Goal: Use online tool/utility: Utilize a website feature to perform a specific function

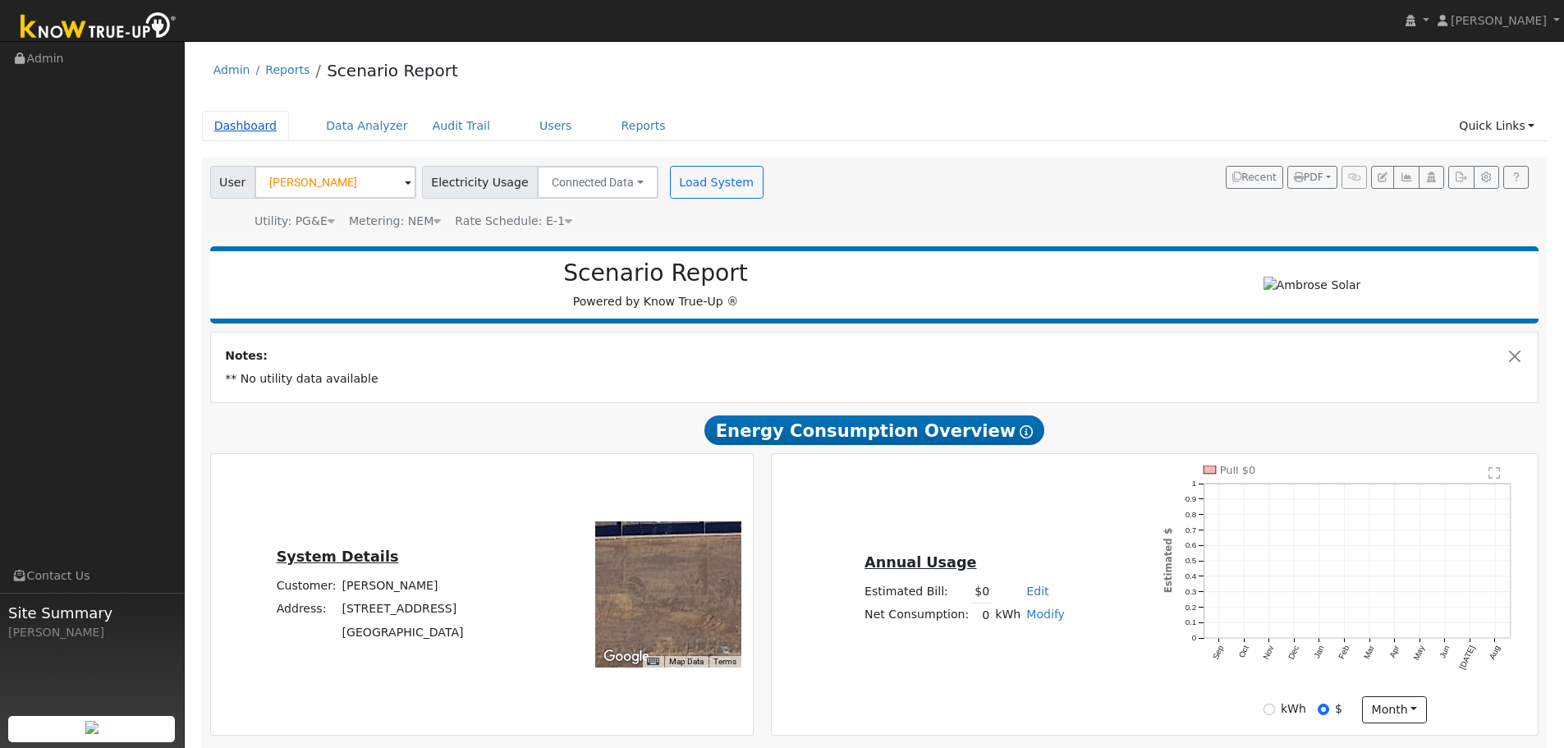
drag, startPoint x: 0, startPoint y: 0, endPoint x: 241, endPoint y: 131, distance: 274.1
click at [241, 131] on link "Dashboard" at bounding box center [246, 126] width 88 height 30
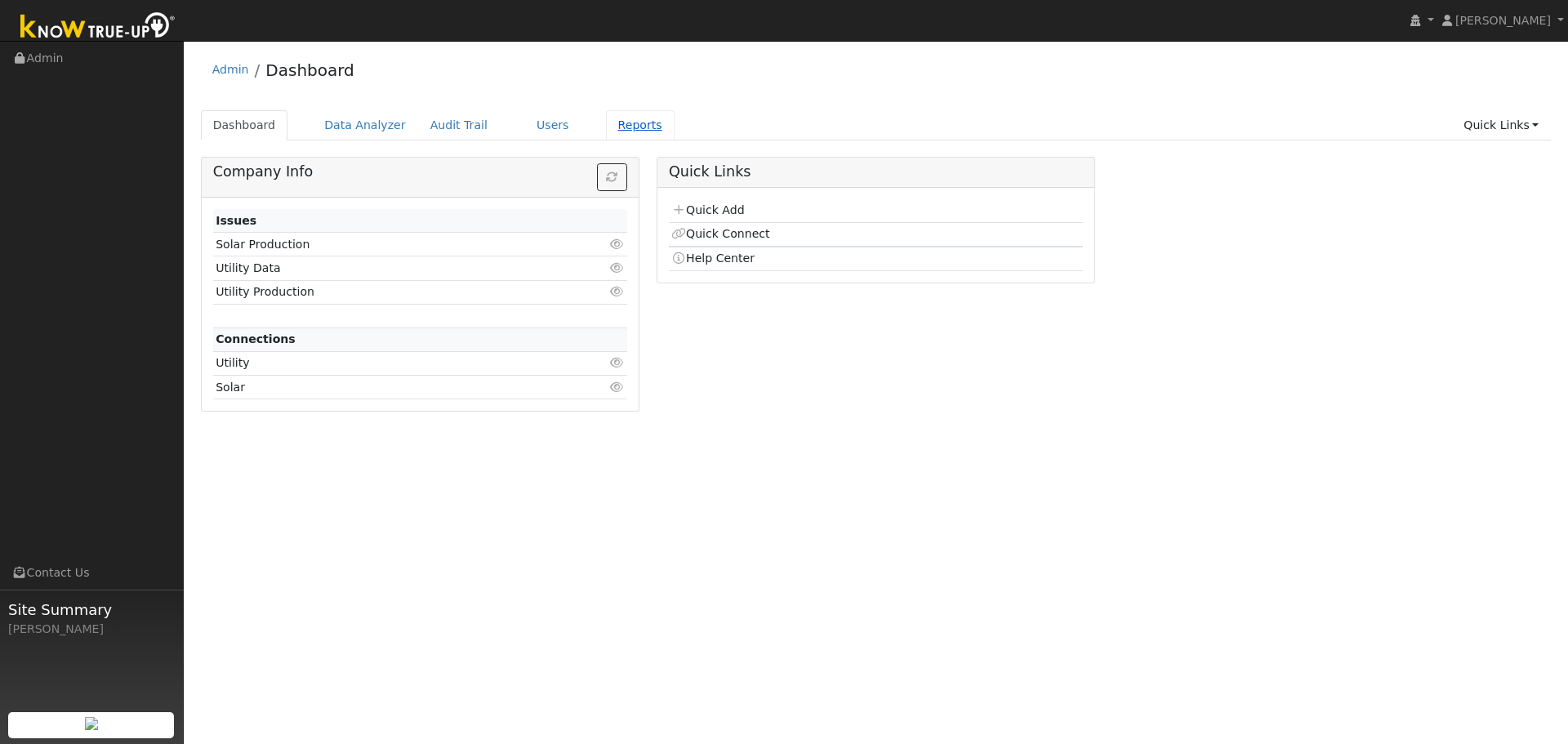
click at [615, 130] on link "Reports" at bounding box center [640, 125] width 69 height 30
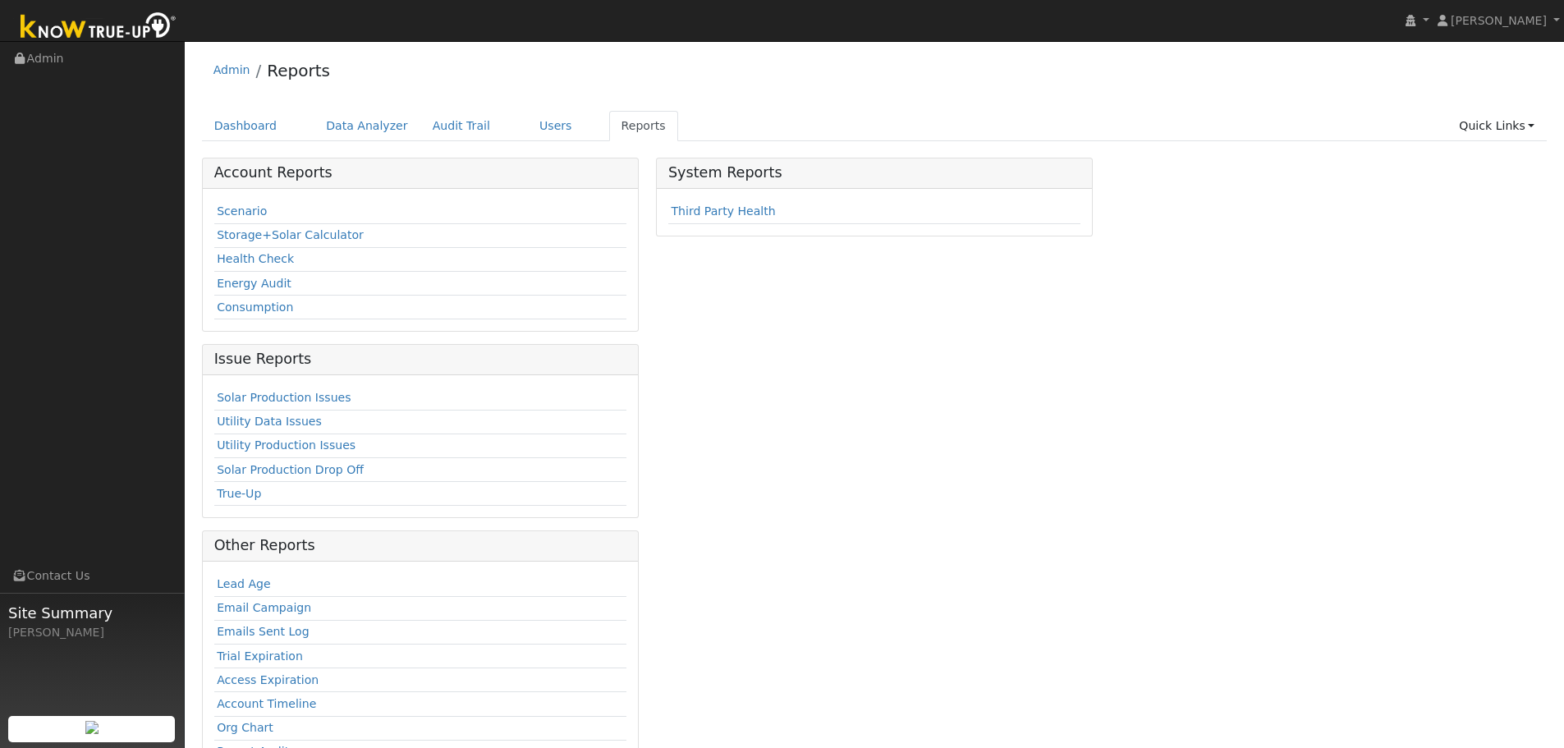
click at [214, 213] on td "Scenario" at bounding box center [420, 212] width 412 height 24
click at [348, 122] on link "Data Analyzer" at bounding box center [367, 126] width 107 height 30
click at [364, 131] on link "Data Analyzer" at bounding box center [367, 126] width 107 height 30
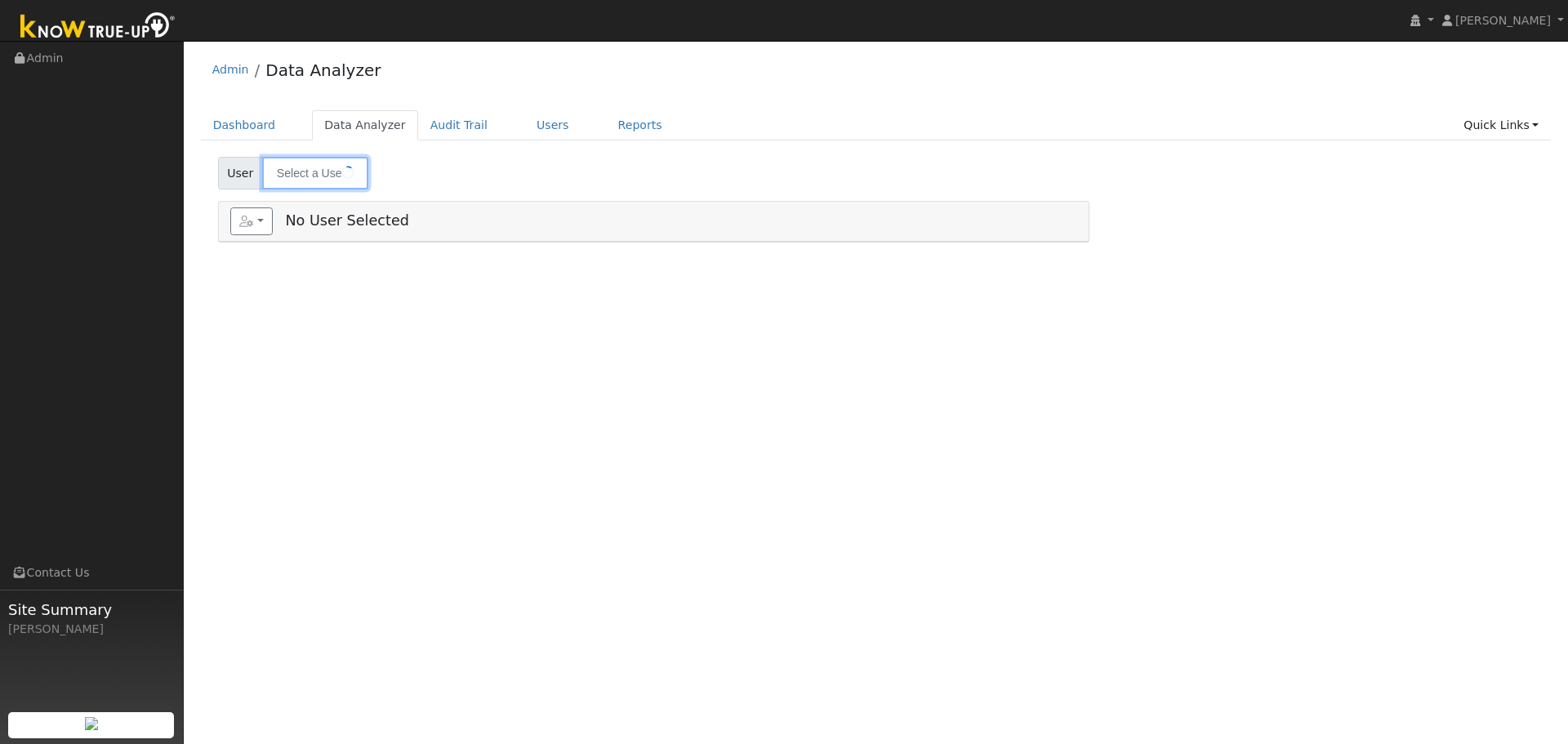
click at [308, 176] on input "text" at bounding box center [315, 173] width 106 height 33
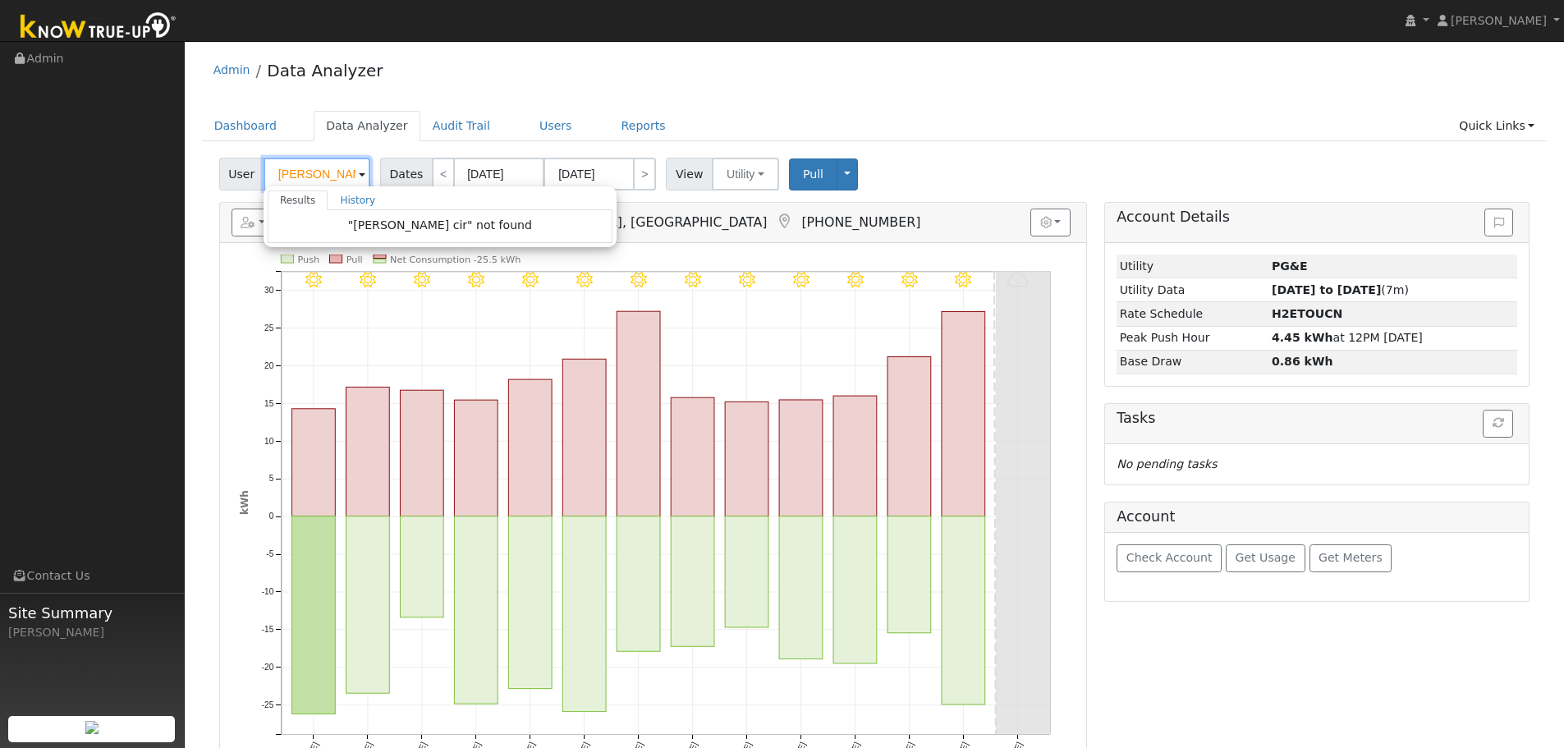
drag, startPoint x: 300, startPoint y: 177, endPoint x: 229, endPoint y: 180, distance: 70.7
click at [229, 180] on div "User Paul Hayervincent cir Results History "Paul Hayervincent cir" not found En…" at bounding box center [296, 174] width 155 height 33
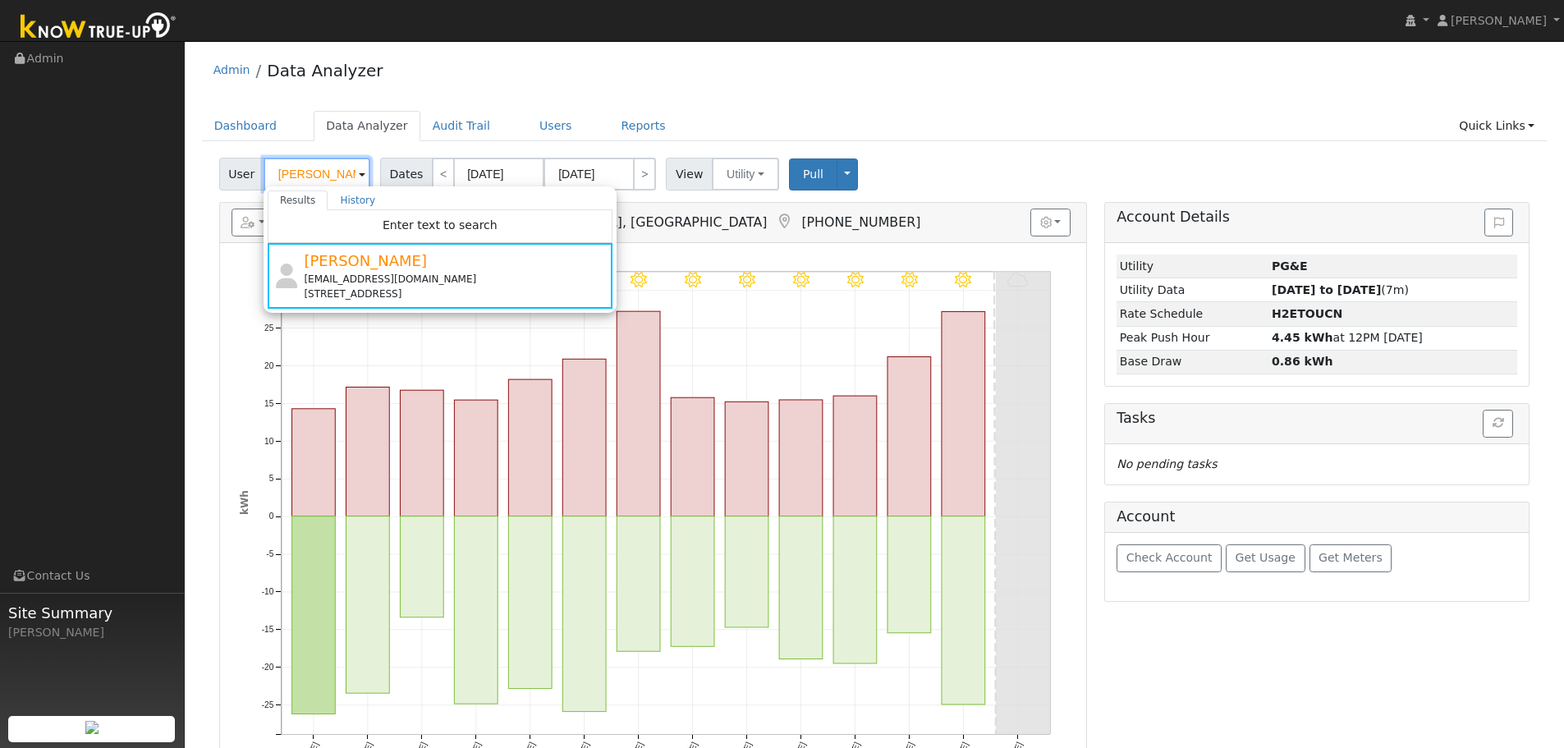
click at [314, 177] on input "Paul Haye" at bounding box center [317, 174] width 107 height 33
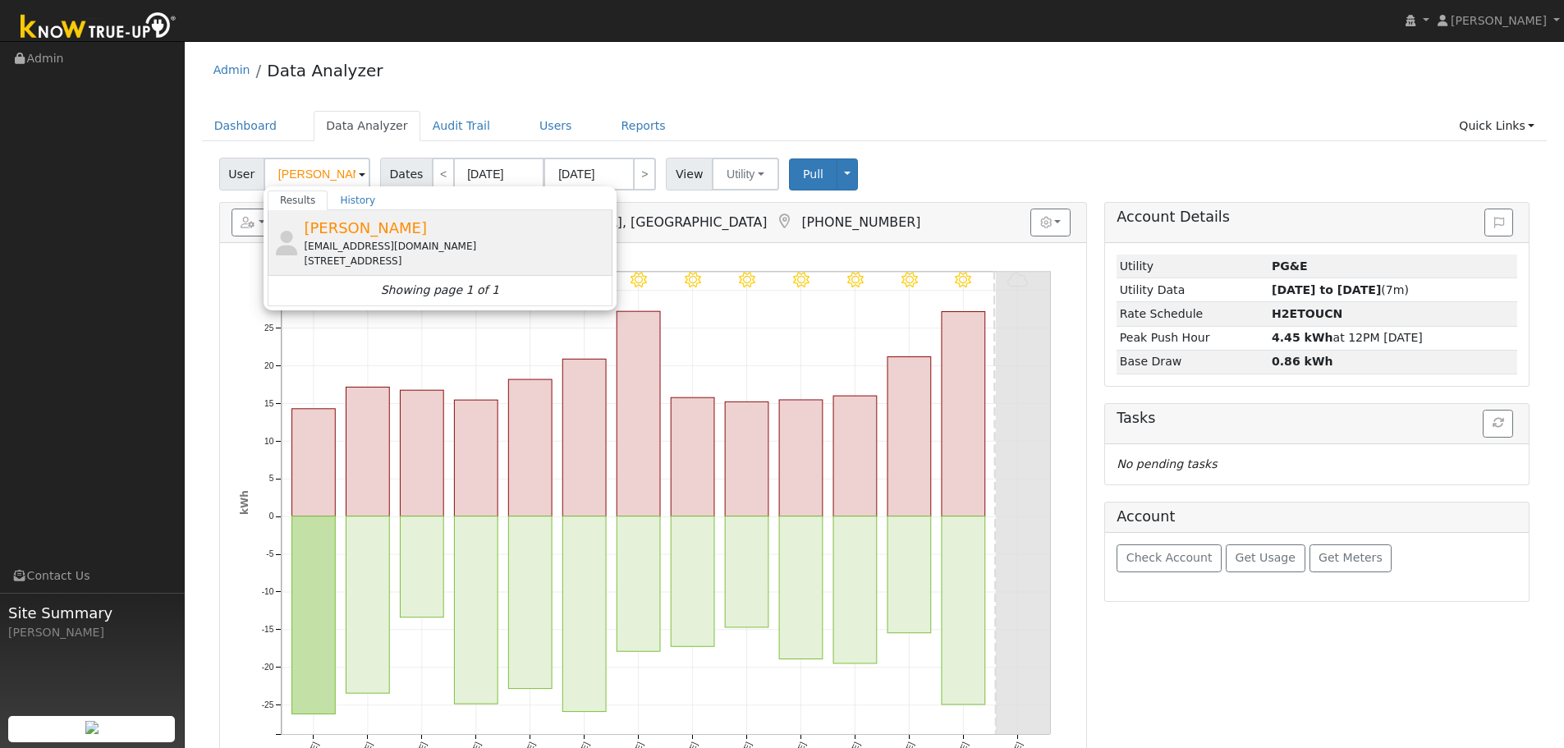
click at [367, 232] on span "Vincent Cirelli" at bounding box center [365, 227] width 123 height 17
type input "Vincent Cirelli"
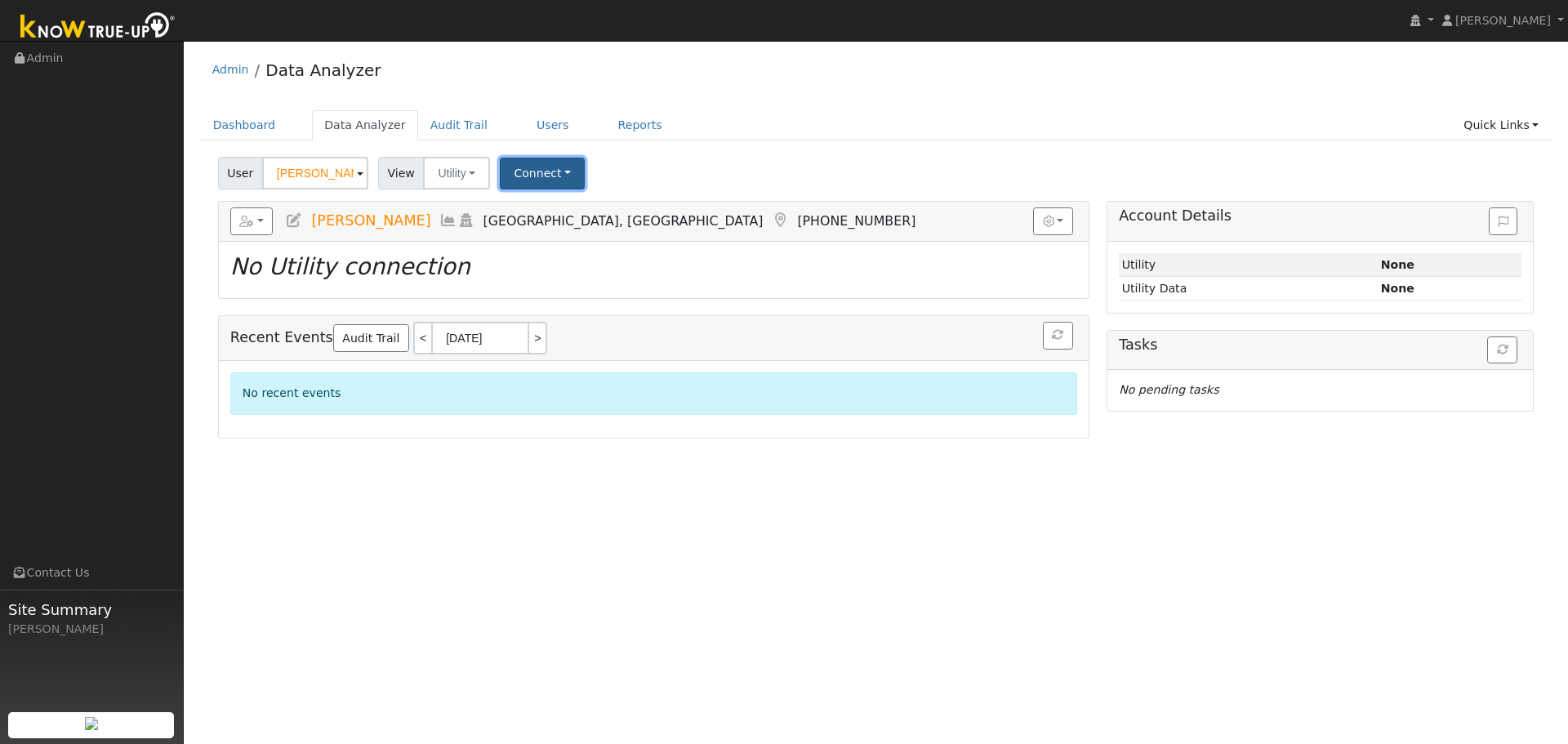
click at [521, 166] on button "Connect" at bounding box center [541, 173] width 85 height 32
click at [527, 209] on link "Select a Provider" at bounding box center [565, 209] width 127 height 23
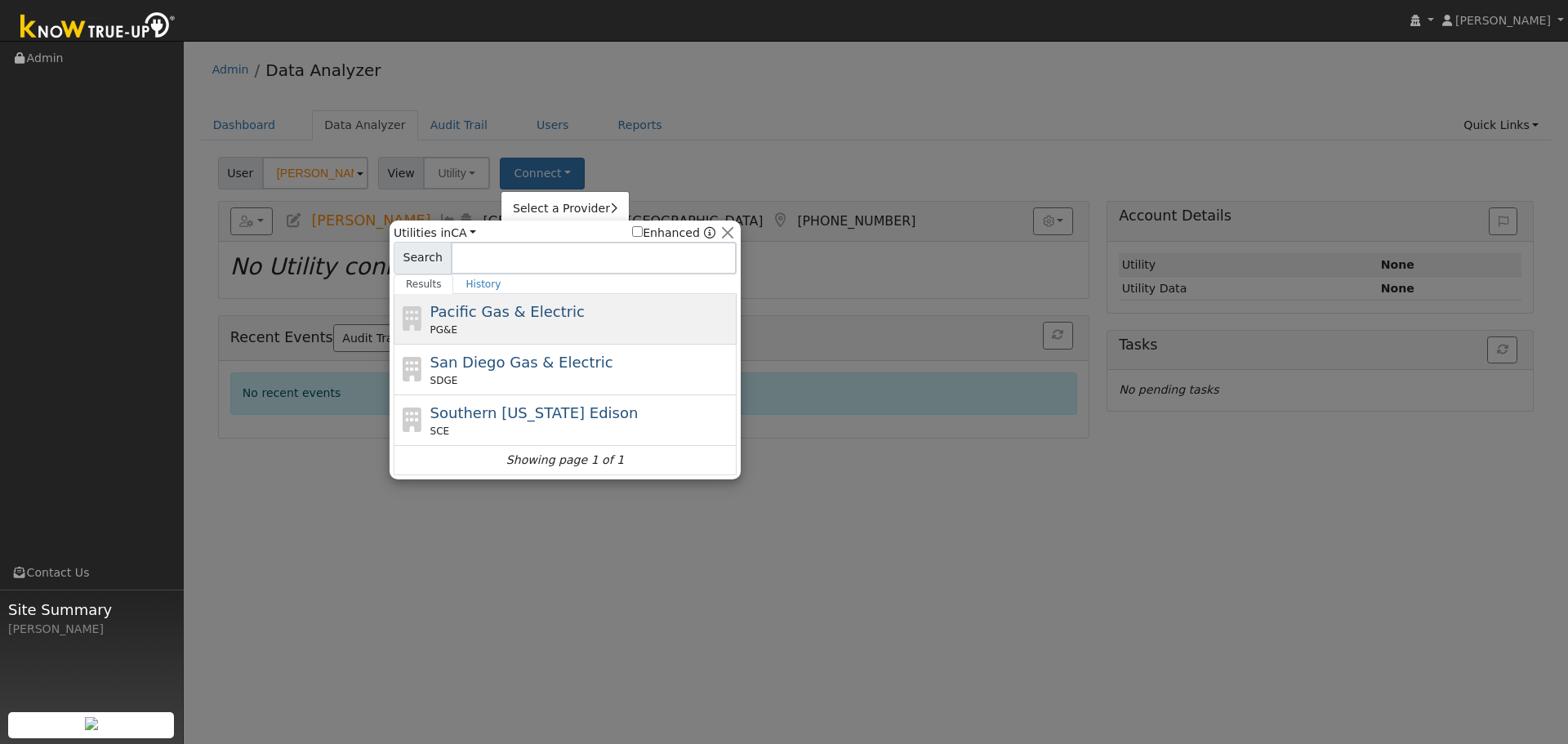
click at [495, 317] on span "Pacific Gas & Electric" at bounding box center [507, 311] width 154 height 17
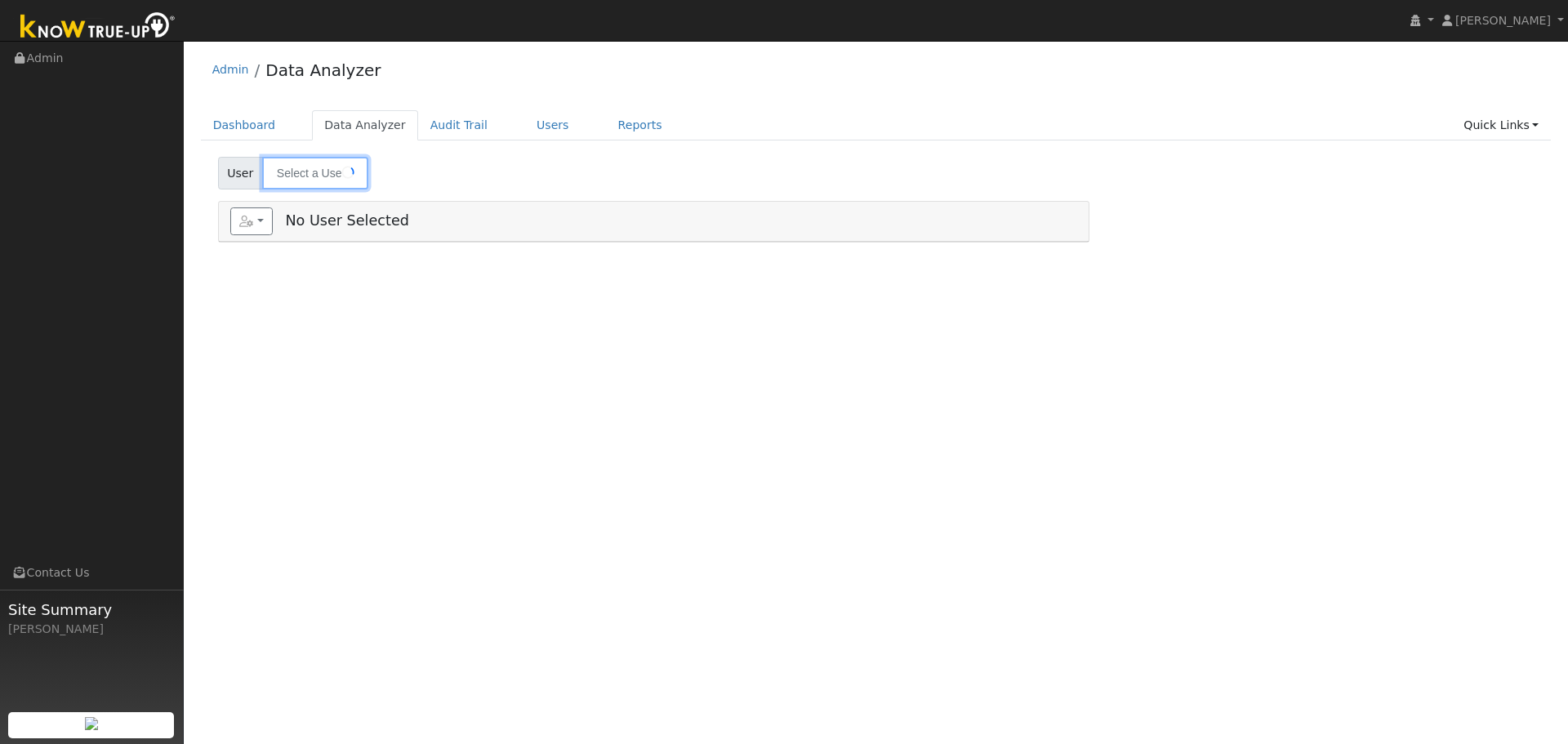
type input "[PERSON_NAME]"
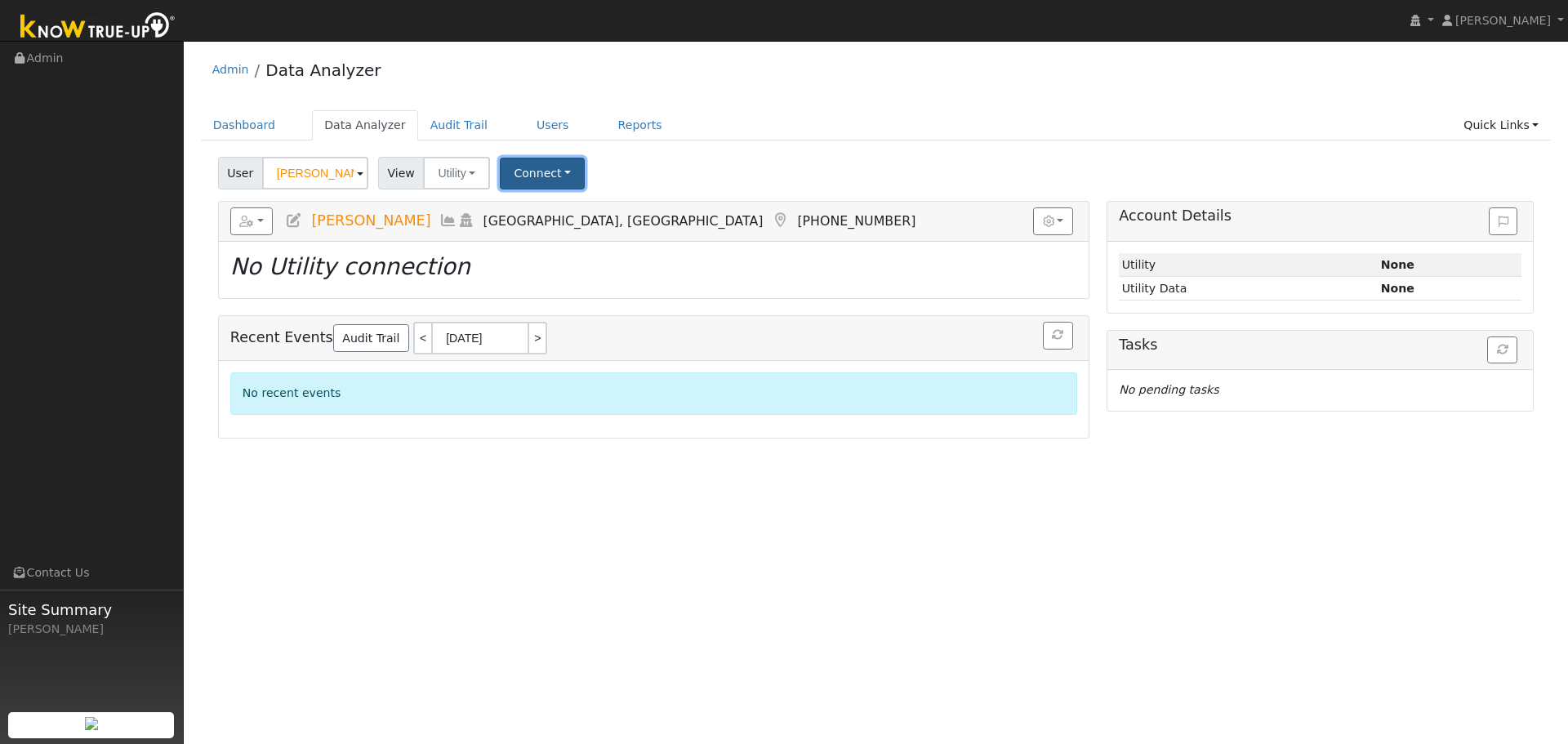
click at [509, 166] on button "Connect" at bounding box center [541, 173] width 85 height 32
click at [513, 203] on link "Select a Provider" at bounding box center [565, 209] width 127 height 23
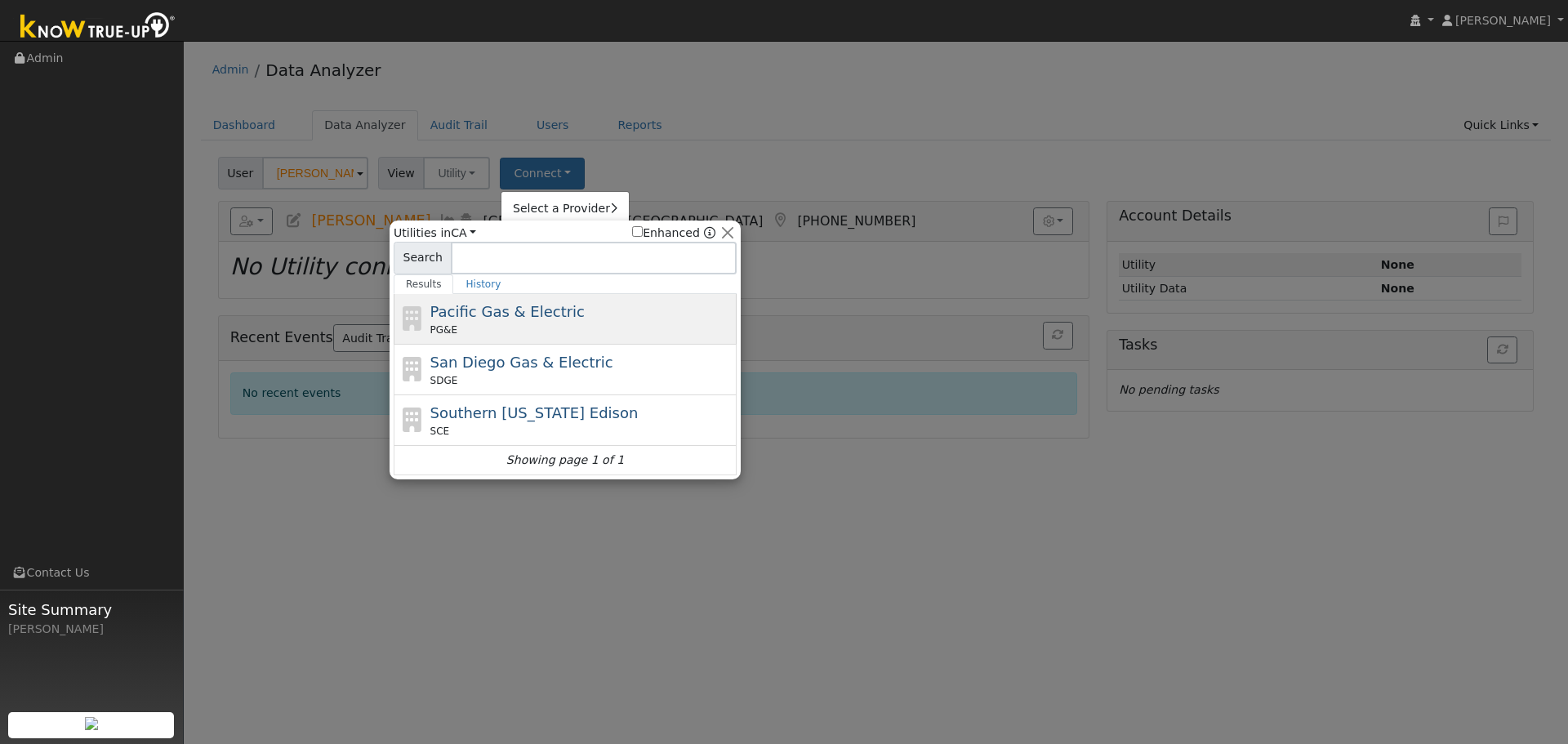
click at [508, 313] on span "Pacific Gas & Electric" at bounding box center [507, 311] width 154 height 17
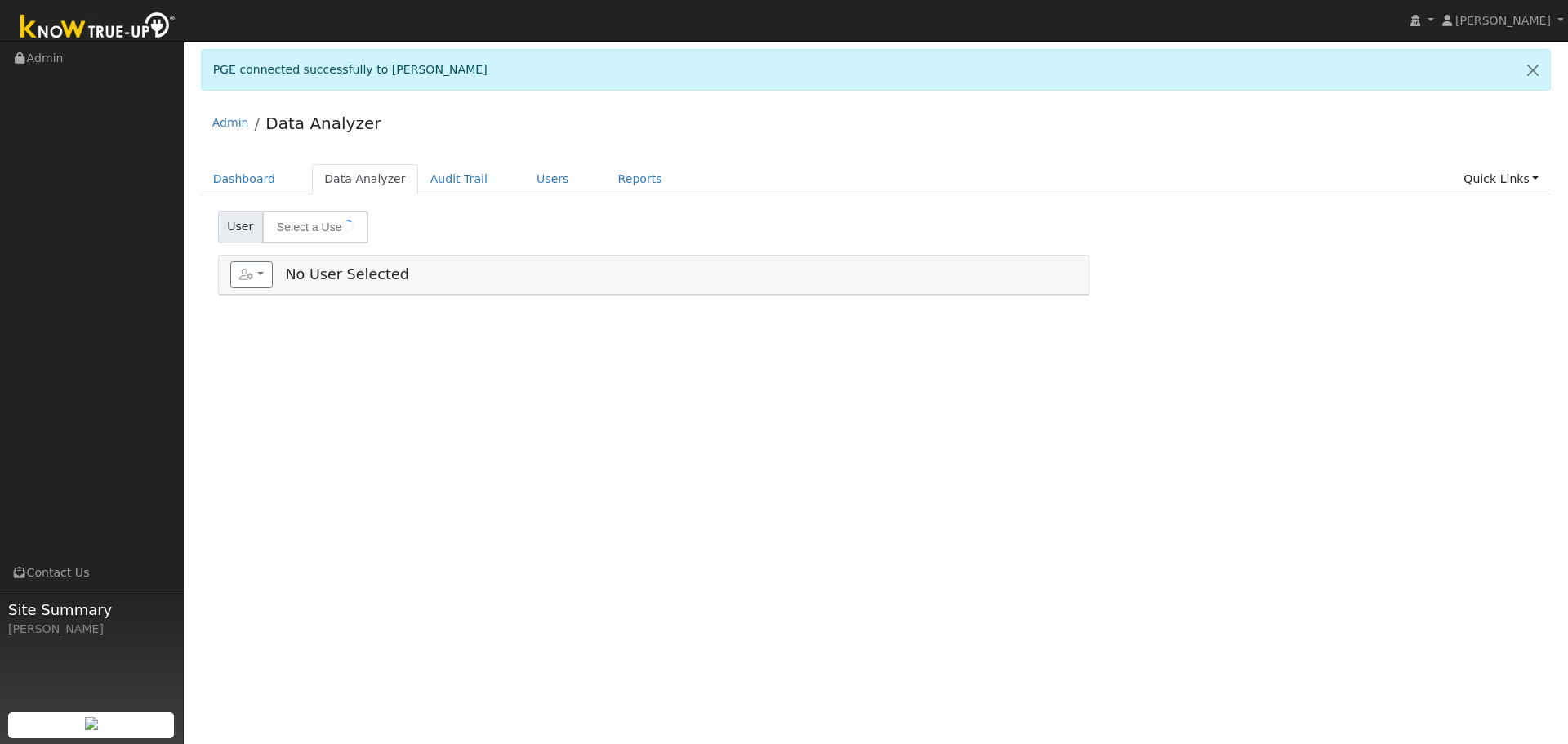
type input "[PERSON_NAME]"
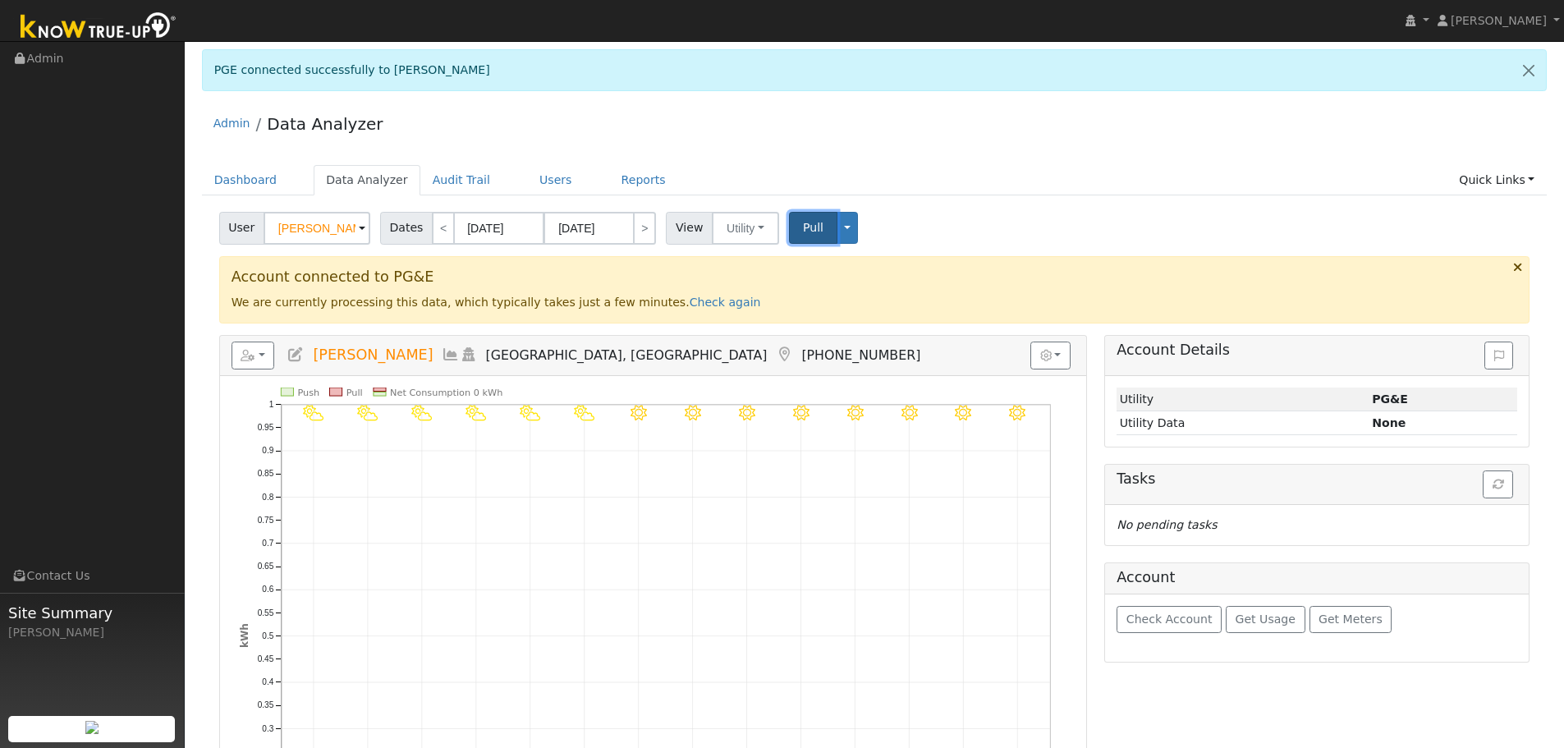
click at [808, 223] on span "Pull" at bounding box center [813, 227] width 21 height 13
click at [803, 228] on span "Pull" at bounding box center [813, 227] width 21 height 13
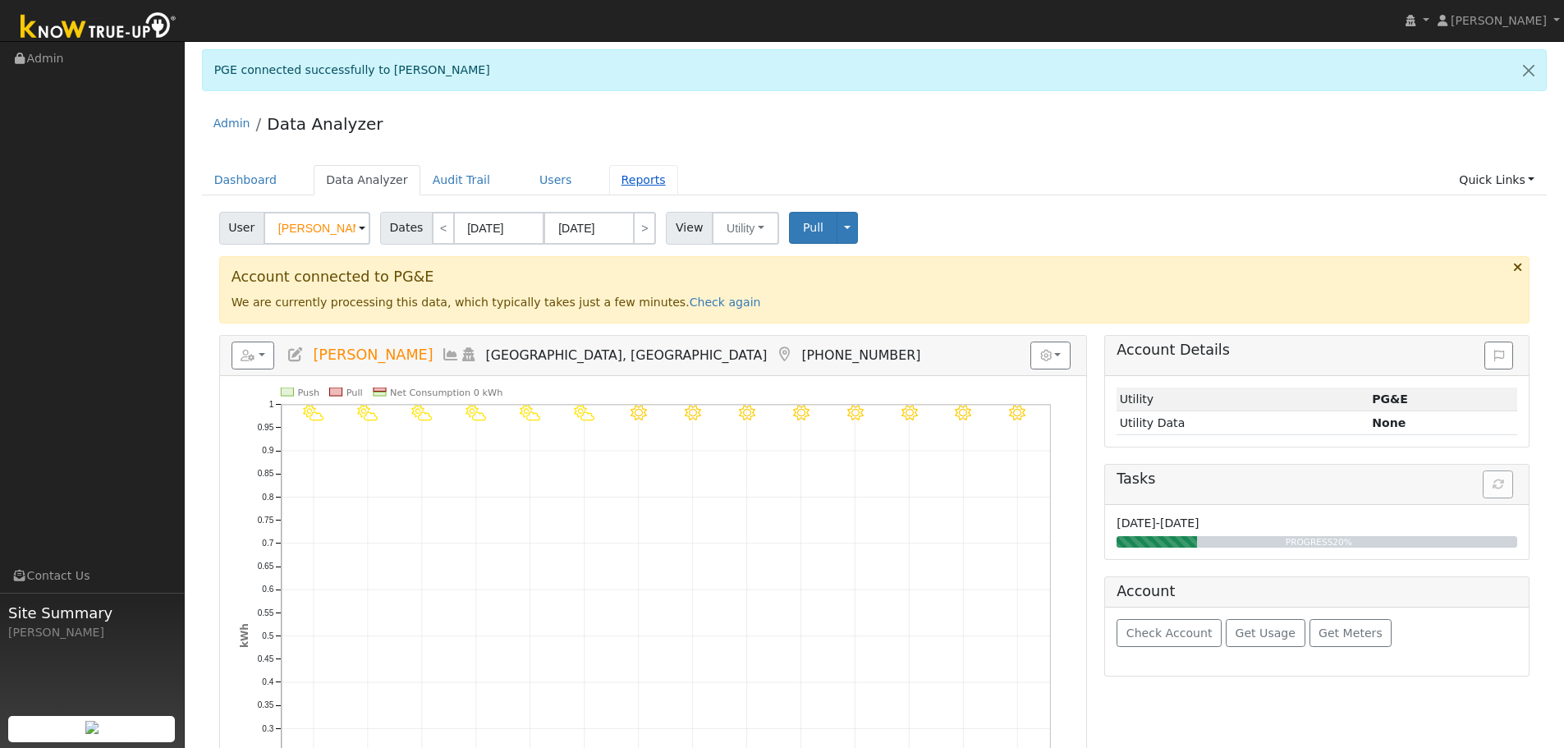
click at [622, 181] on link "Reports" at bounding box center [643, 180] width 69 height 30
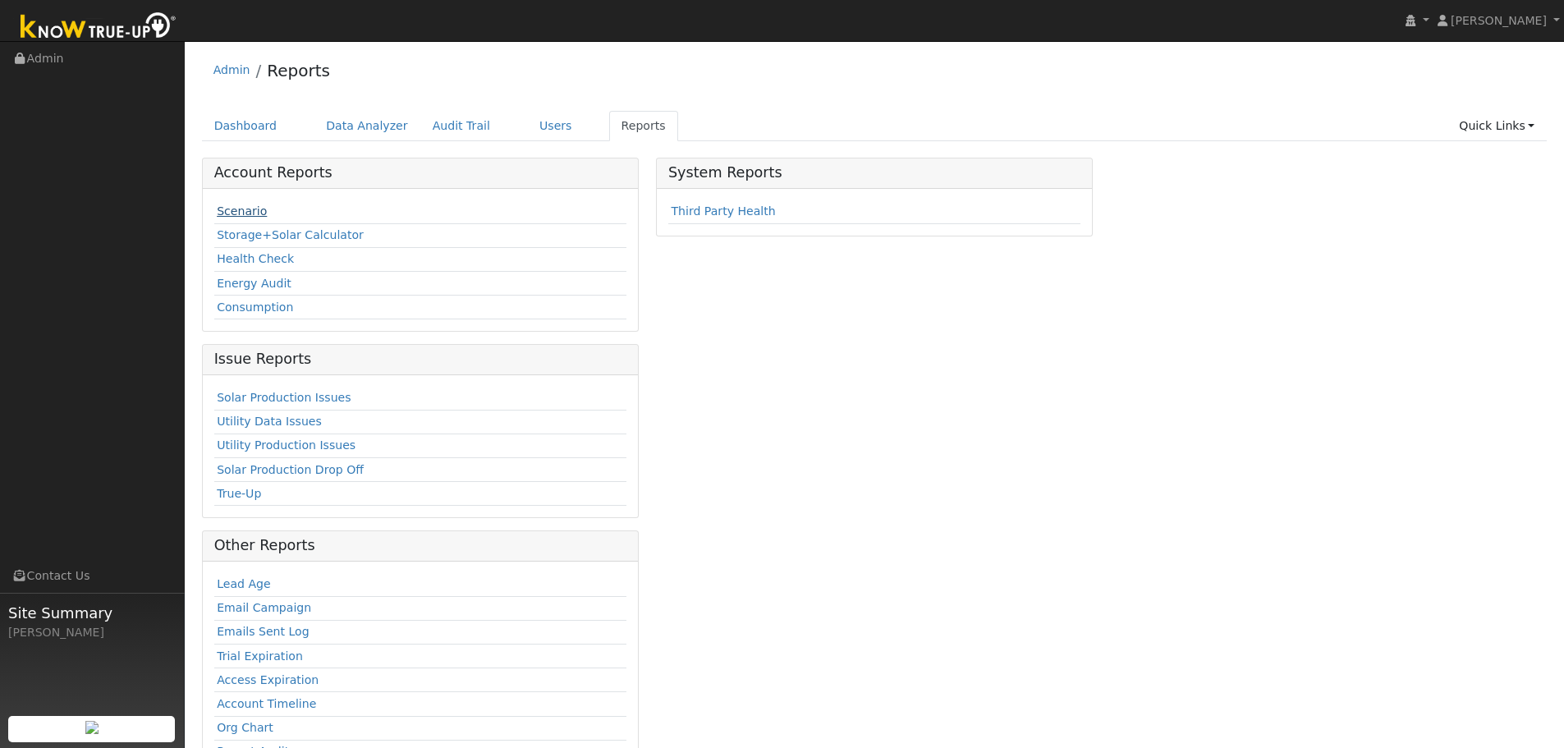
click at [250, 211] on link "Scenario" at bounding box center [242, 210] width 50 height 13
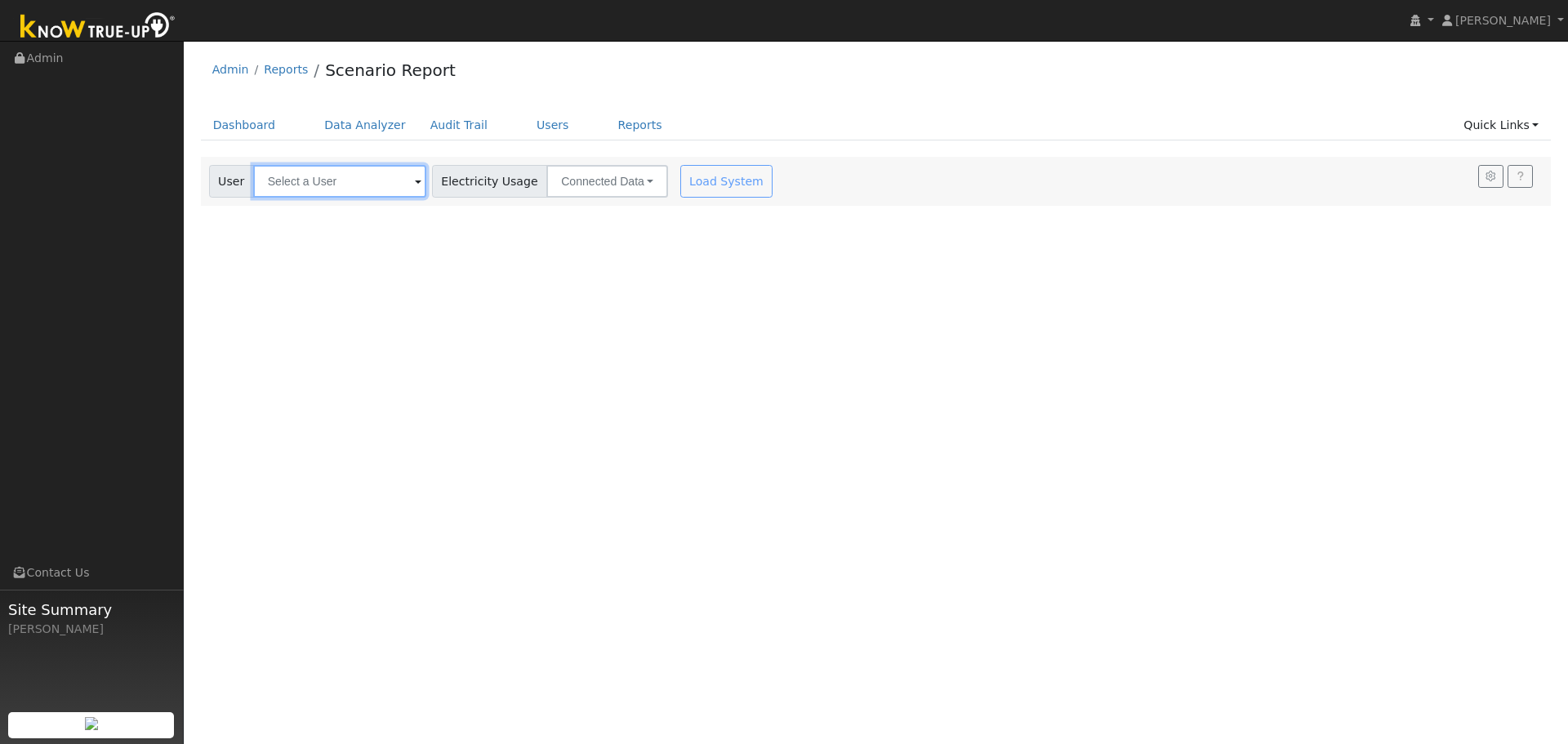
click at [333, 175] on input "text" at bounding box center [340, 181] width 173 height 33
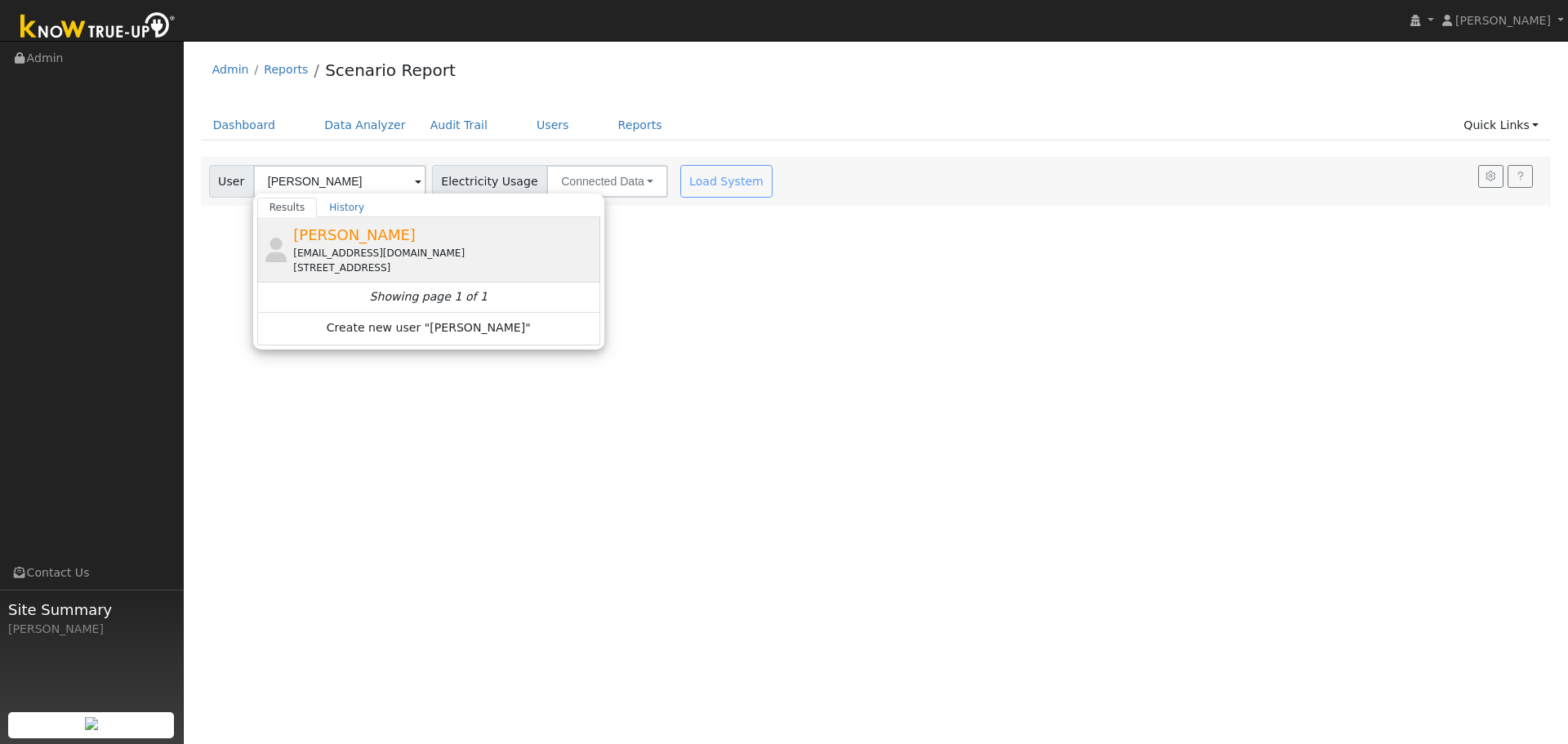
click at [326, 232] on span "[PERSON_NAME]" at bounding box center [354, 234] width 122 height 17
type input "[PERSON_NAME]"
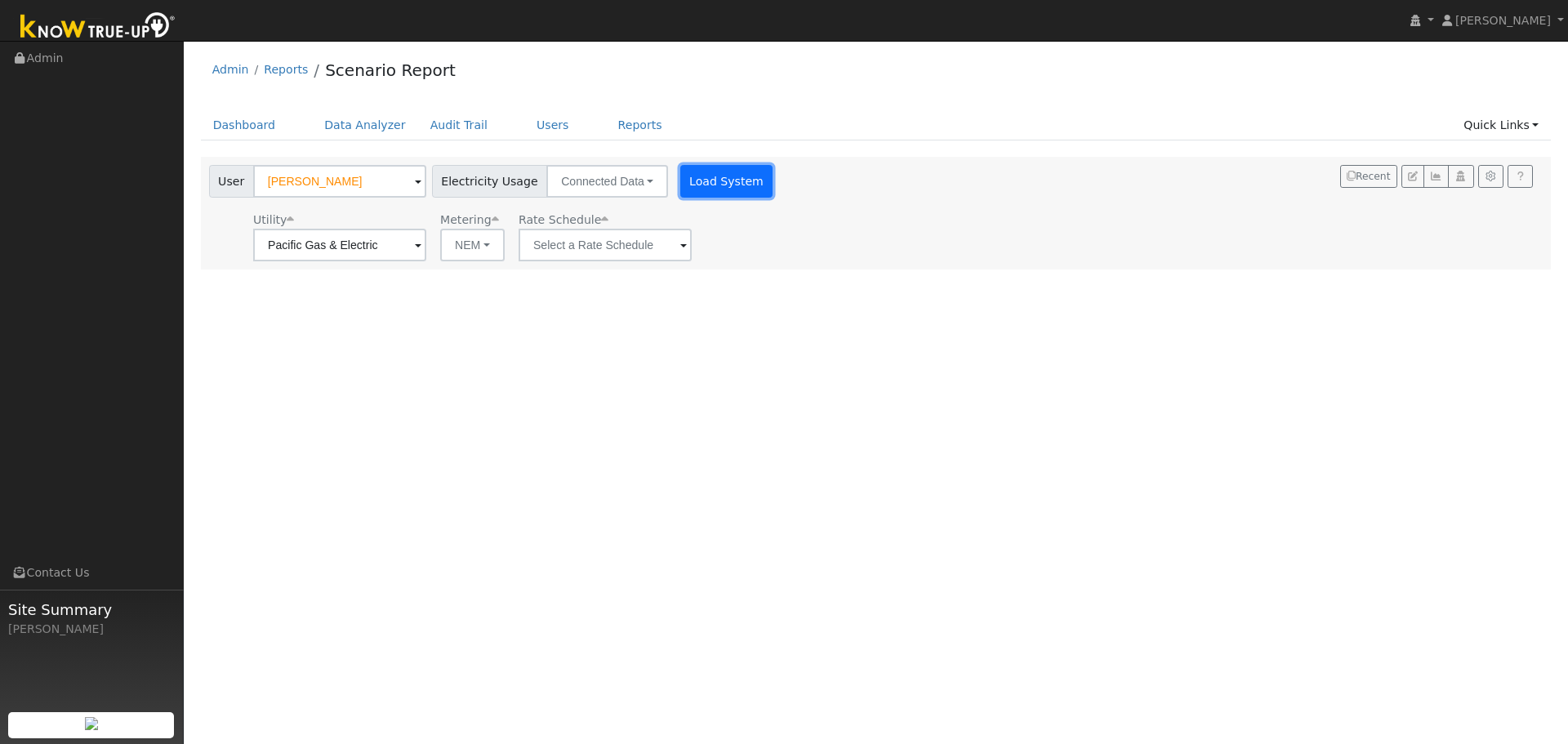
click at [687, 182] on button "Load System" at bounding box center [727, 181] width 94 height 33
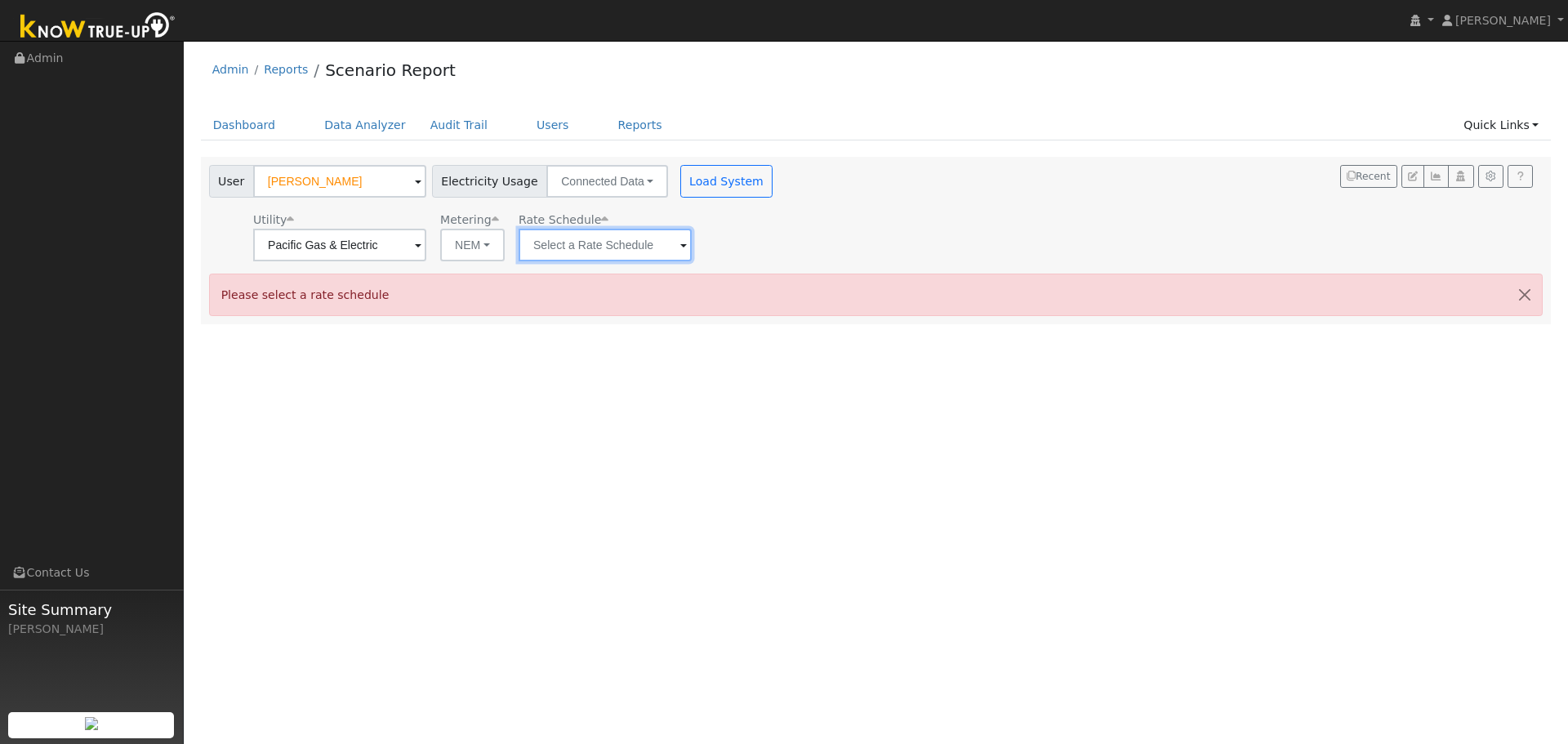
click at [605, 248] on input "text" at bounding box center [605, 245] width 173 height 33
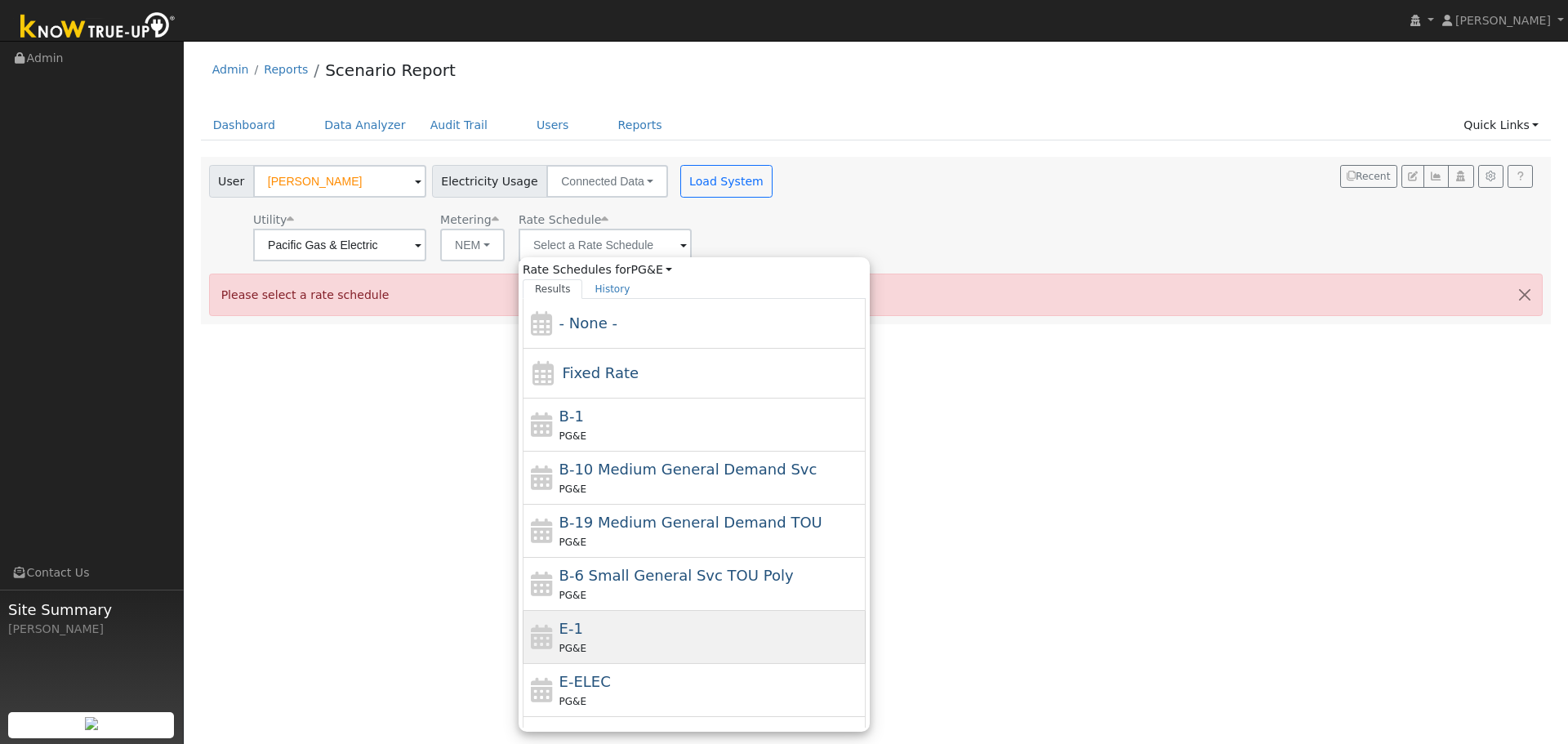
click at [586, 627] on div "E-1 PG&E" at bounding box center [710, 637] width 303 height 39
type input "E-1"
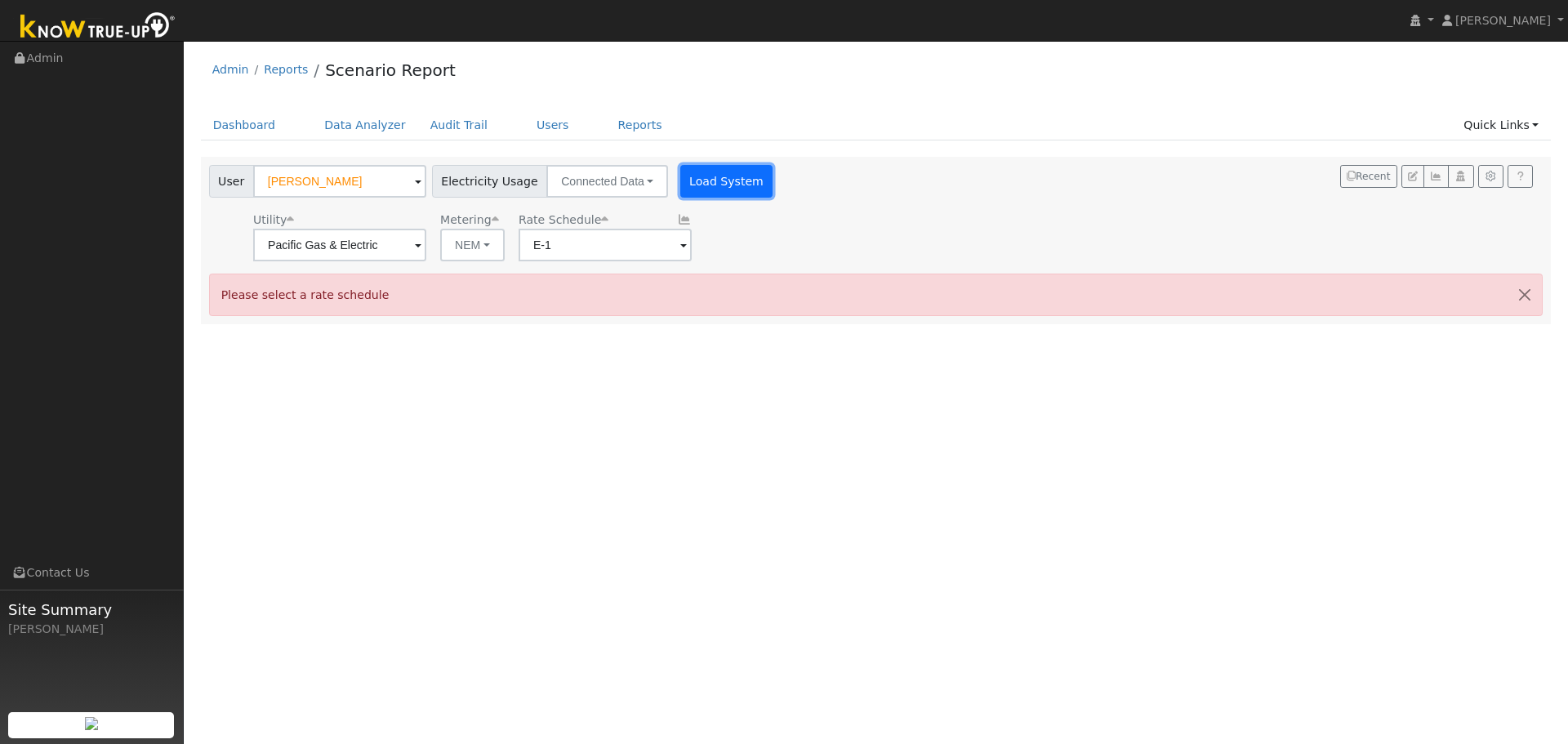
click at [705, 190] on button "Load System" at bounding box center [727, 181] width 94 height 33
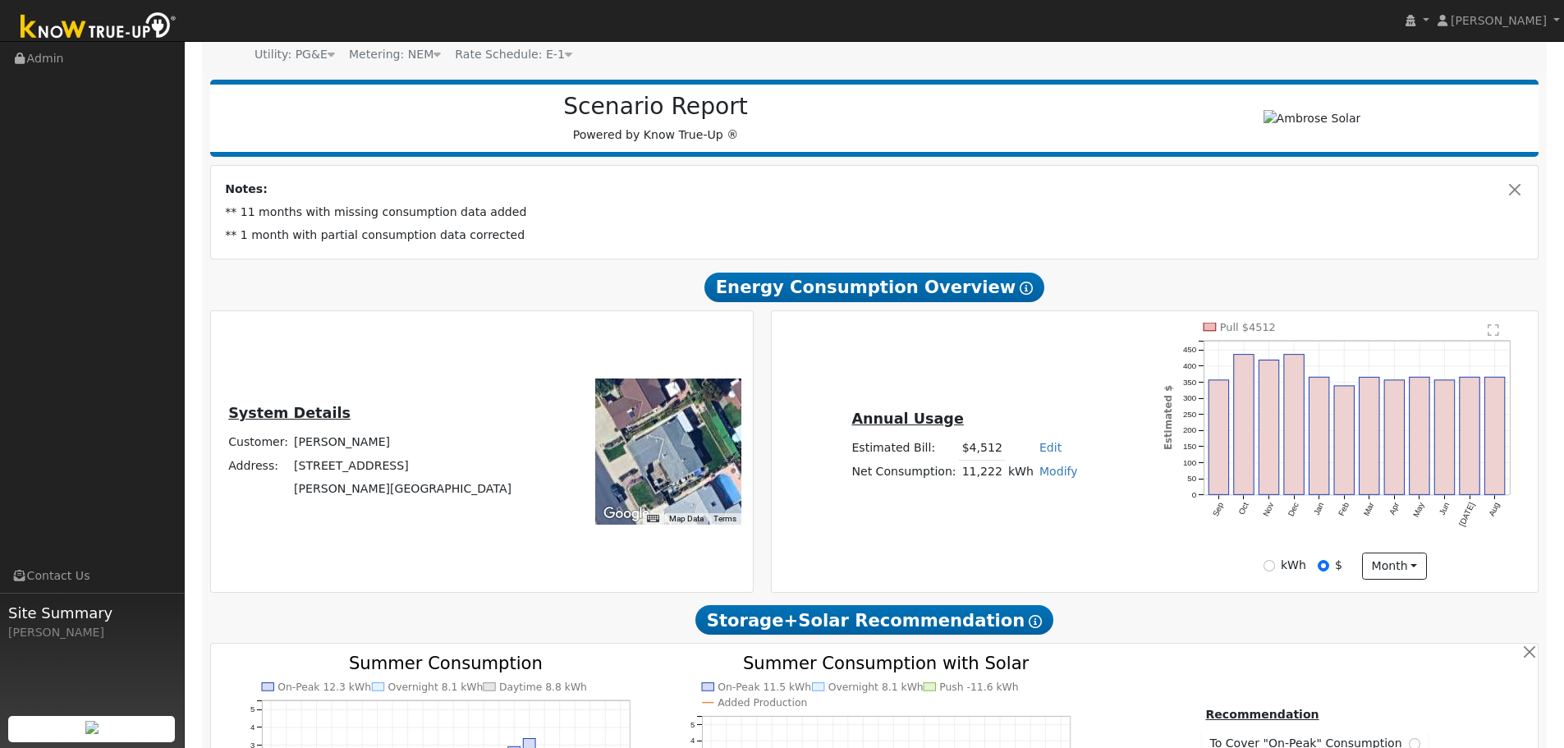
scroll to position [192, 0]
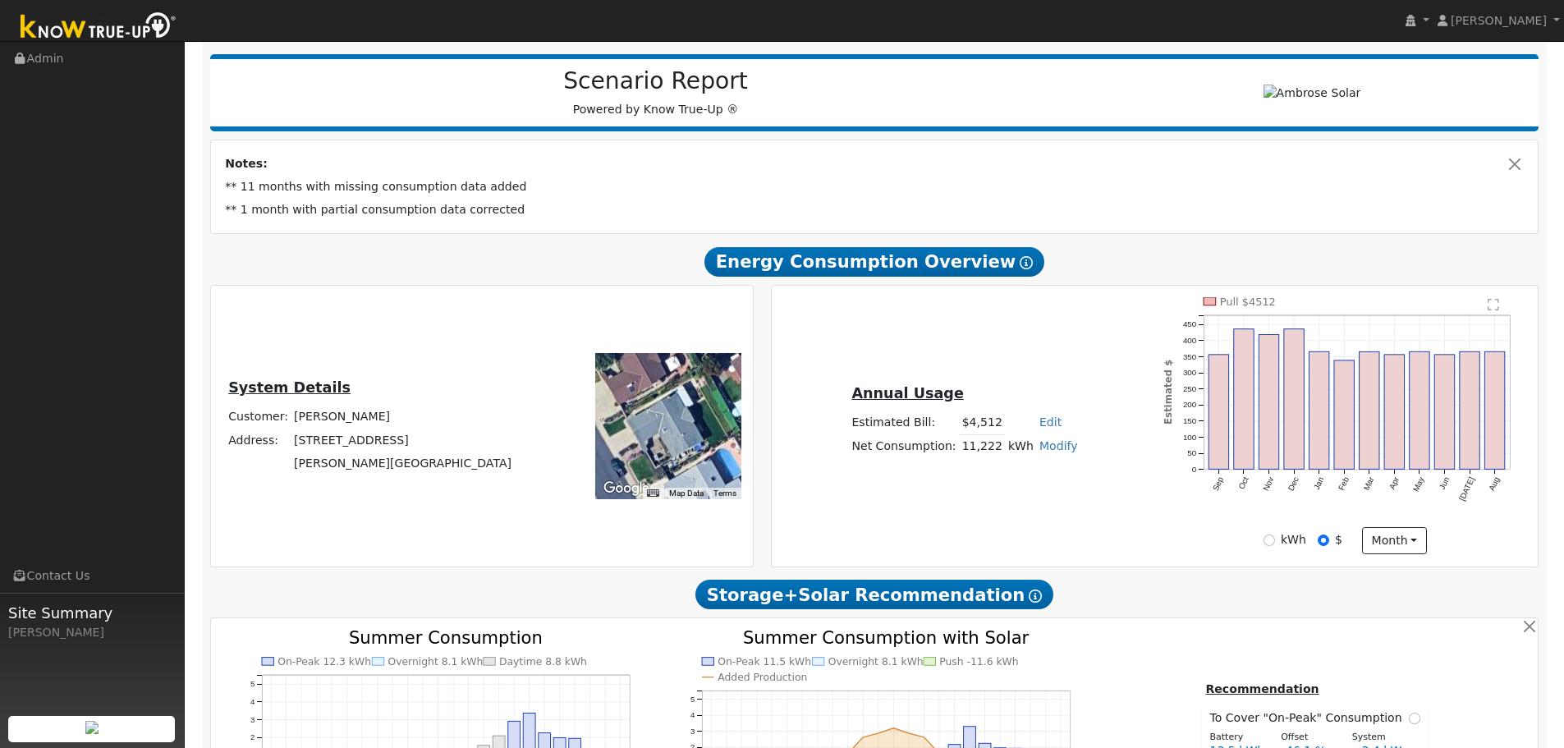
type input "15600"
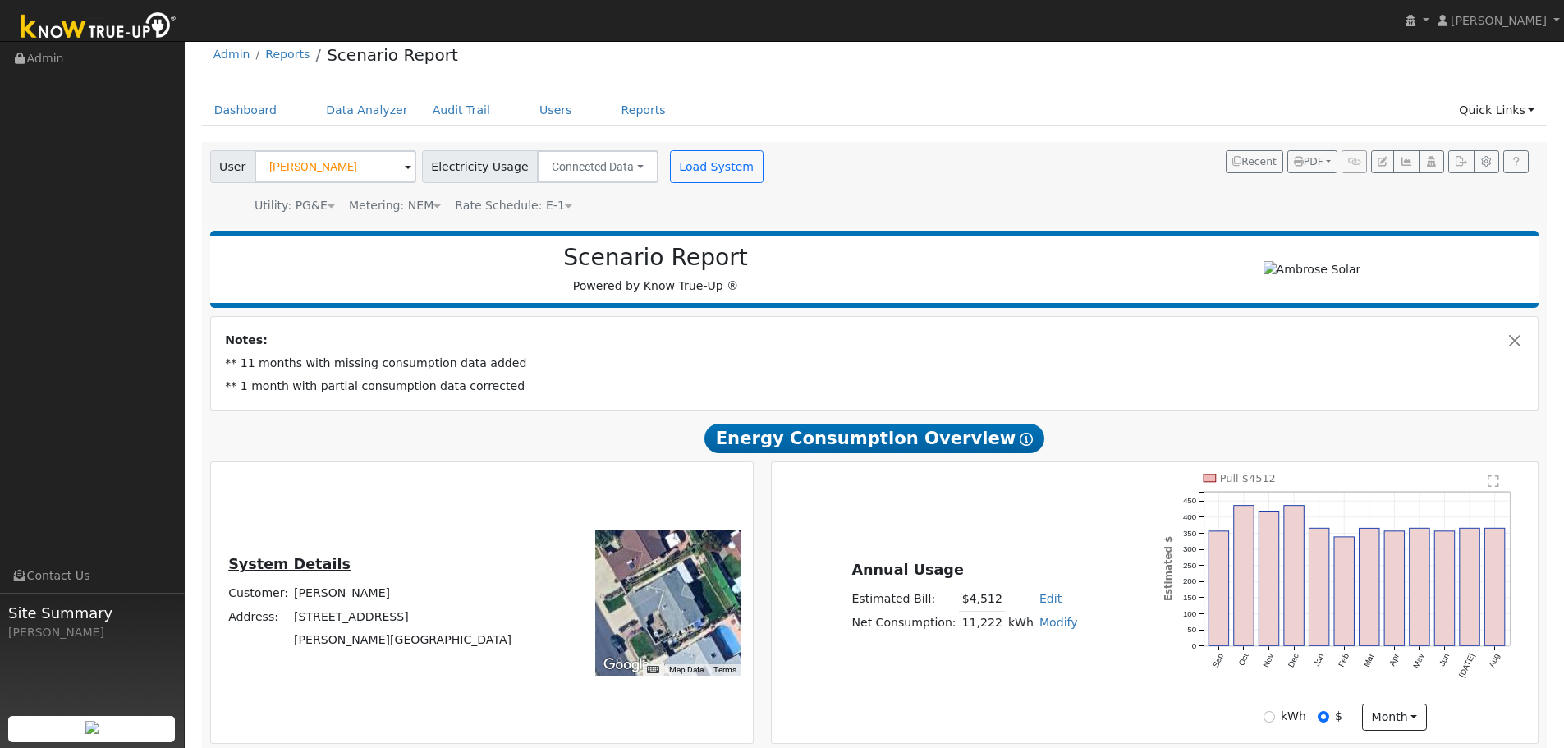
scroll to position [0, 0]
